Goal: Find specific page/section: Find specific page/section

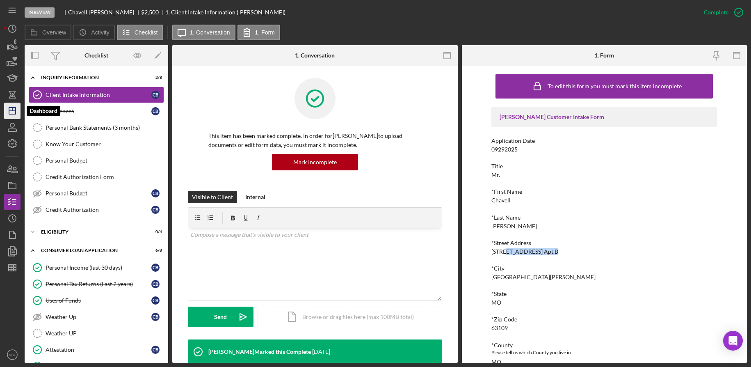
click at [17, 108] on icon "Icon/Dashboard" at bounding box center [12, 111] width 21 height 21
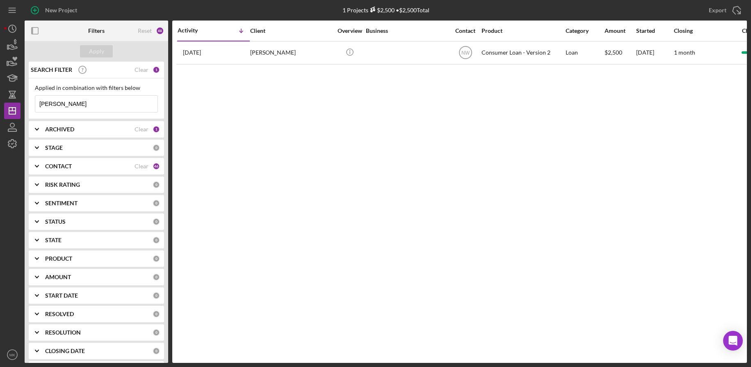
drag, startPoint x: 91, startPoint y: 104, endPoint x: 39, endPoint y: 97, distance: 52.5
click at [39, 97] on input "[PERSON_NAME]" at bounding box center [96, 104] width 122 height 16
type input "[PERSON_NAME]"
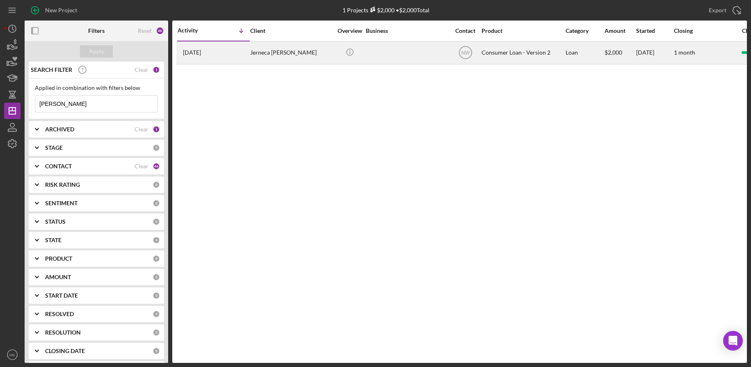
click at [285, 57] on div "Jerneca [PERSON_NAME]" at bounding box center [291, 53] width 82 height 22
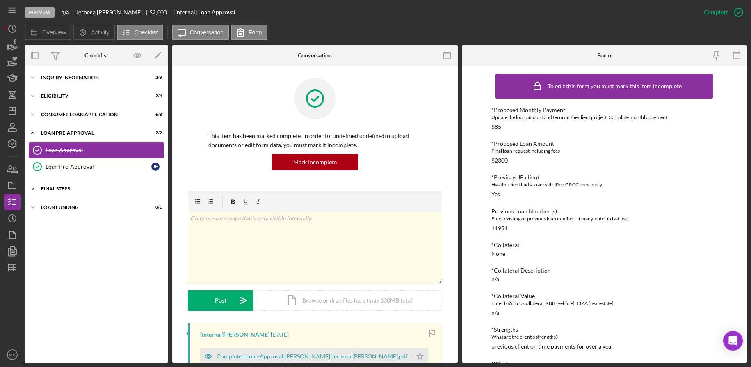
click at [71, 188] on div "FINAL STEPS" at bounding box center [99, 188] width 117 height 5
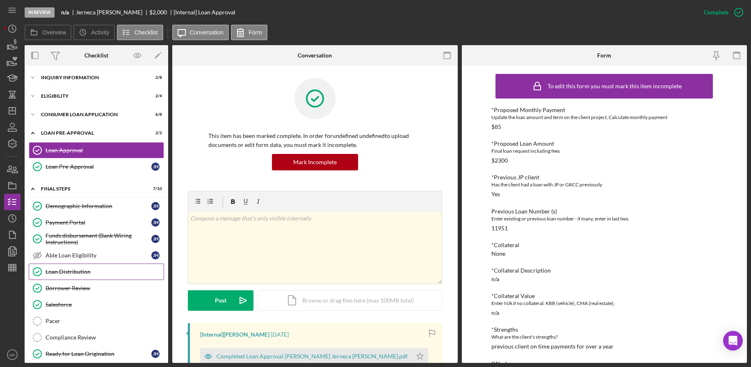
scroll to position [26, 0]
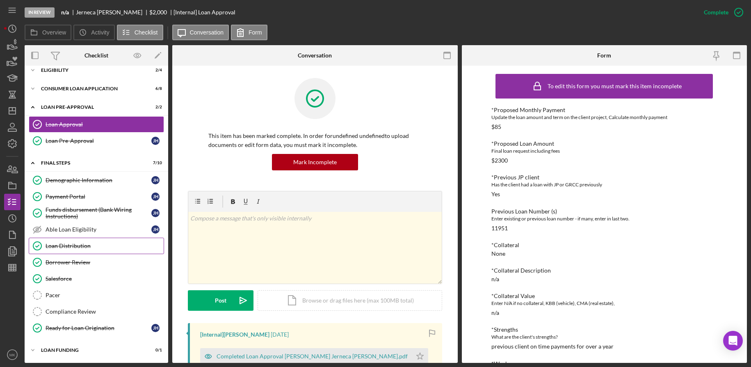
click at [67, 248] on div "Loan Distribution" at bounding box center [105, 246] width 118 height 7
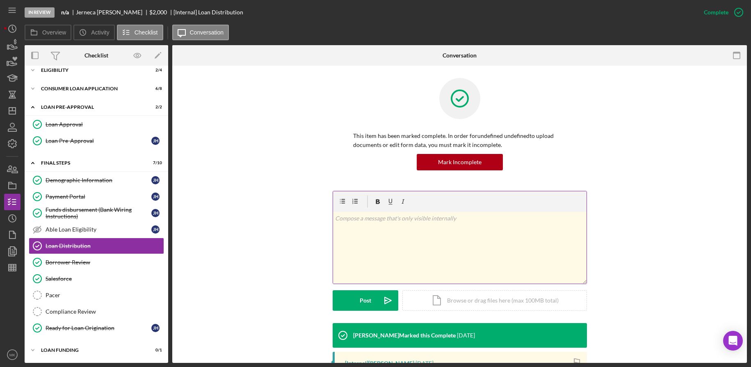
scroll to position [123, 0]
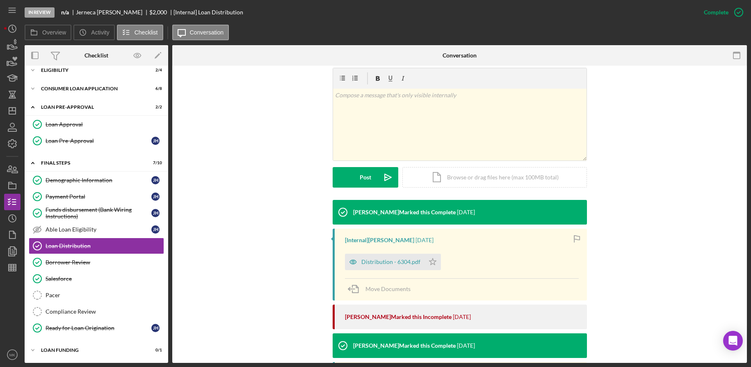
click at [524, 260] on div "Distribution - 6304.pdf Icon/Star" at bounding box center [462, 259] width 234 height 21
click at [402, 262] on div "Distribution - 6304.pdf" at bounding box center [390, 262] width 59 height 7
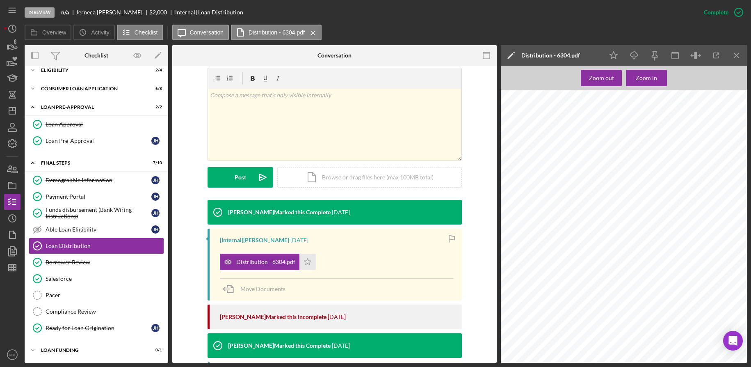
scroll to position [271, 0]
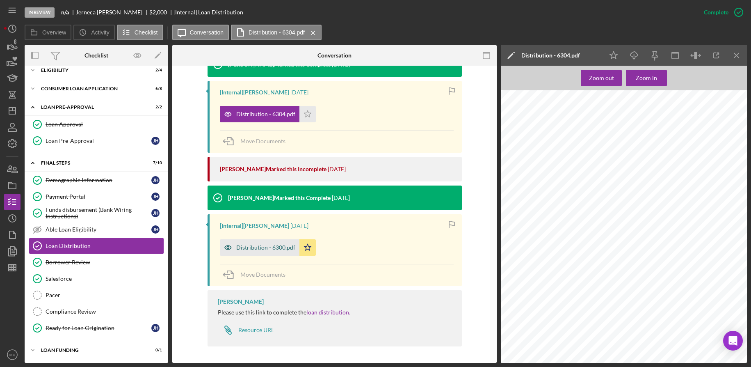
click at [263, 247] on div "Distribution - 6300.pdf" at bounding box center [265, 247] width 59 height 7
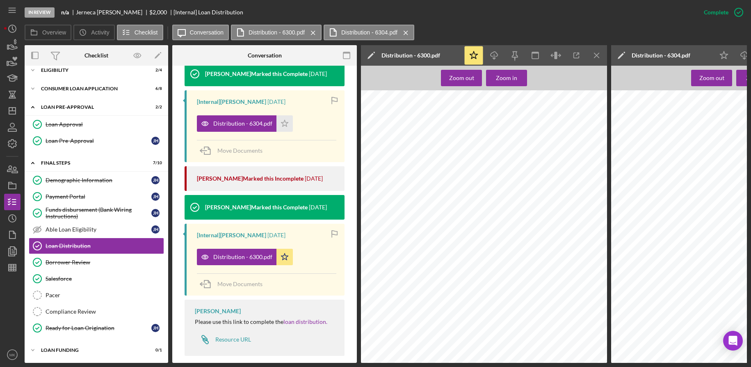
scroll to position [283, 0]
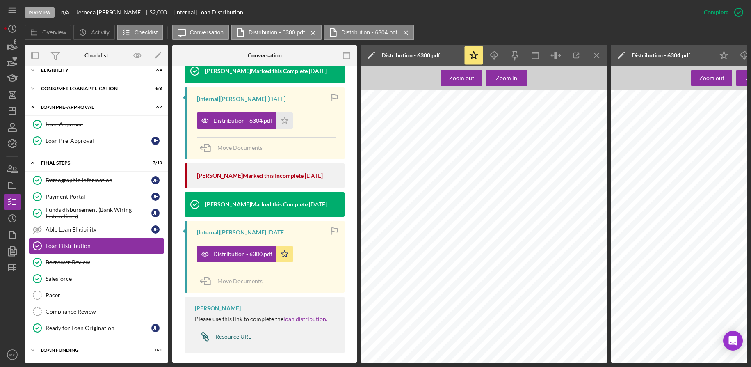
click at [237, 333] on div "Resource URL" at bounding box center [233, 336] width 36 height 7
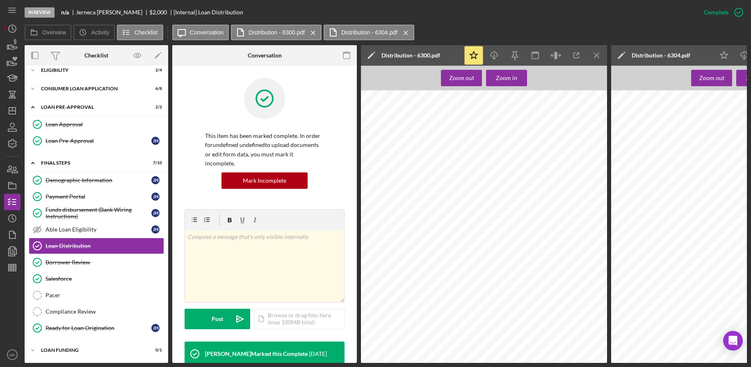
scroll to position [82, 0]
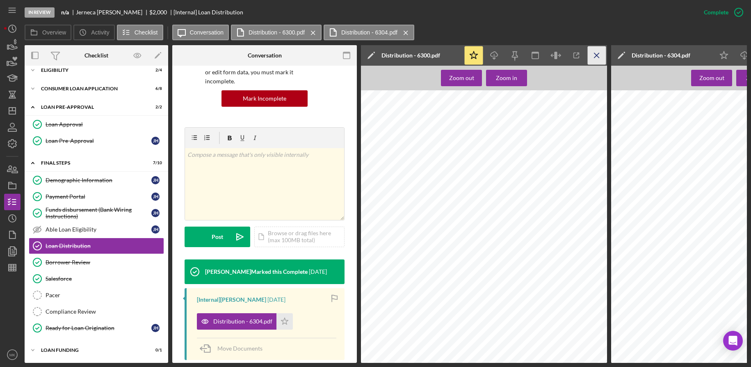
click at [596, 55] on icon "Icon/Menu Close" at bounding box center [597, 55] width 18 height 18
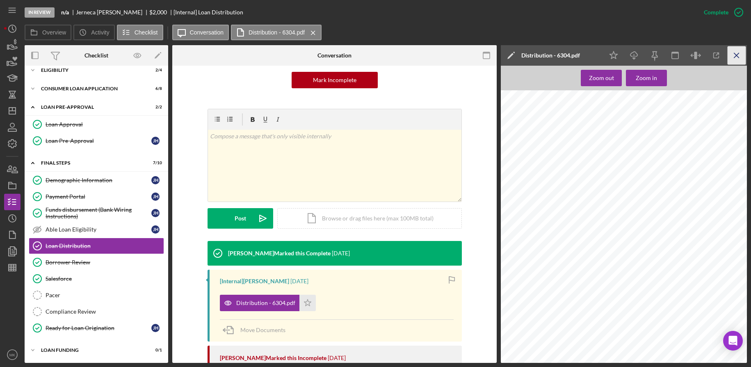
click at [736, 56] on icon "Icon/Menu Close" at bounding box center [737, 55] width 18 height 18
